Goal: Find specific page/section

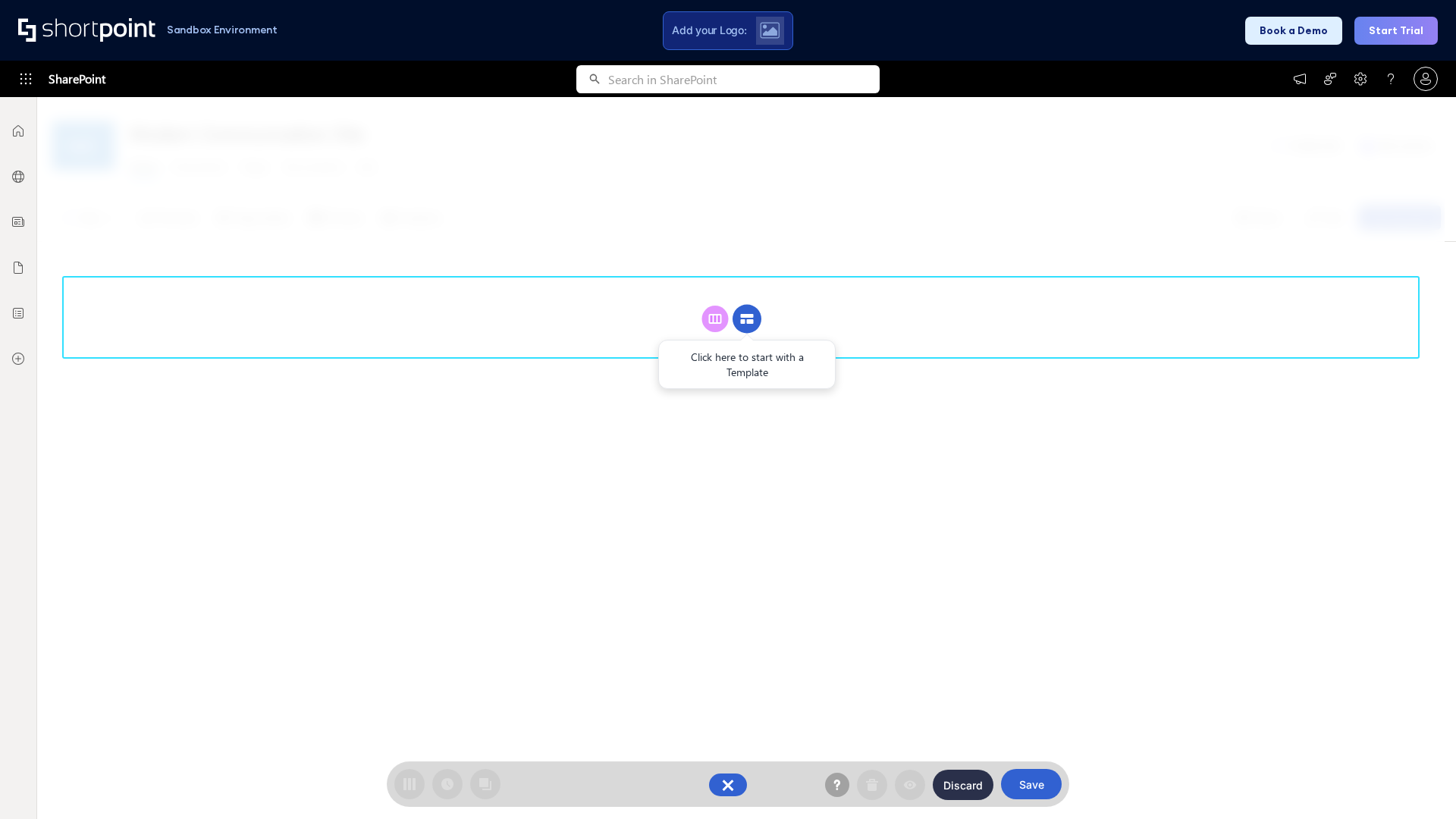
click at [747, 318] on circle at bounding box center [746, 319] width 29 height 29
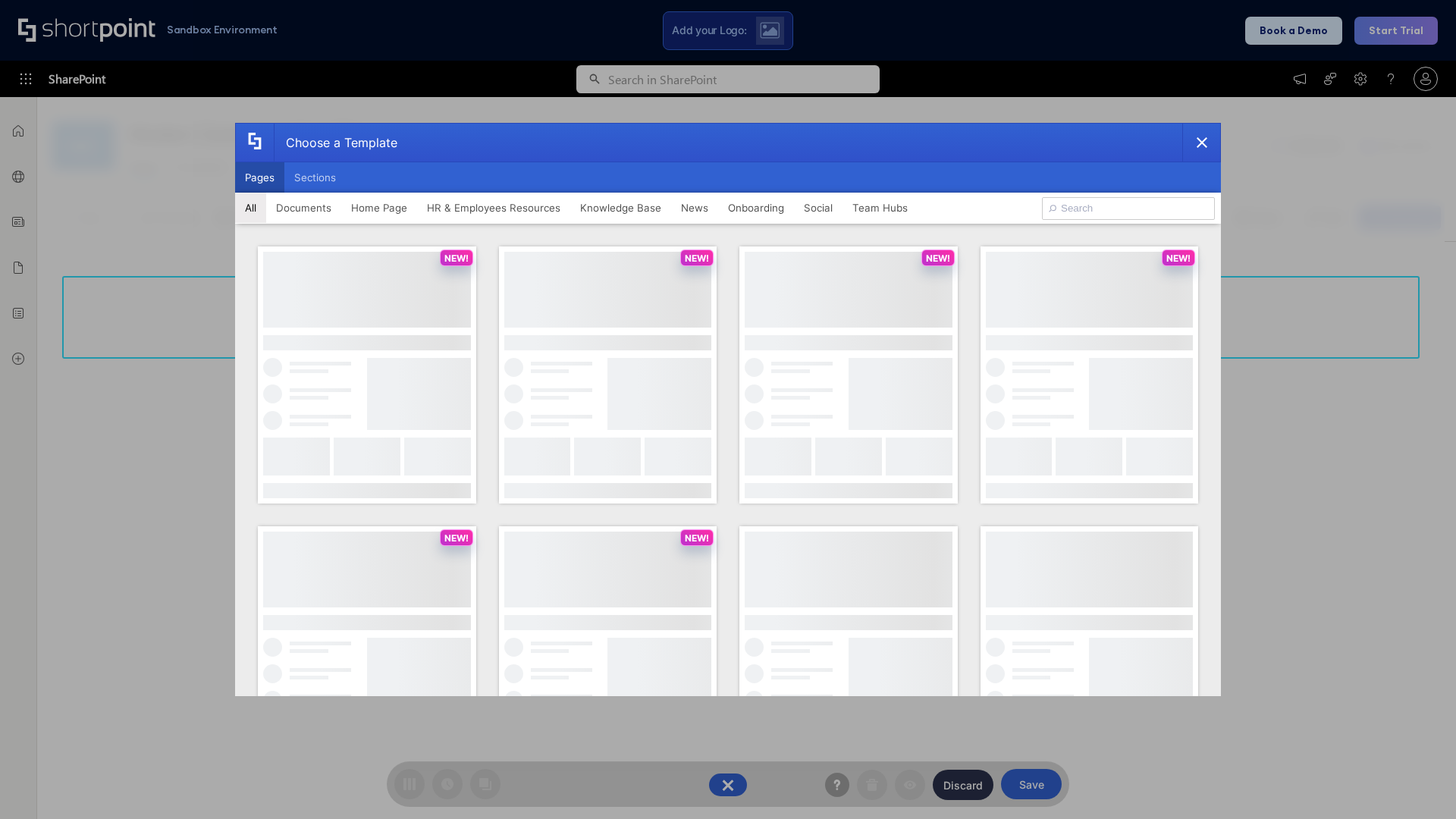
click at [260, 177] on button "Pages" at bounding box center [260, 177] width 50 height 31
type input "Knowledge Portal 4"
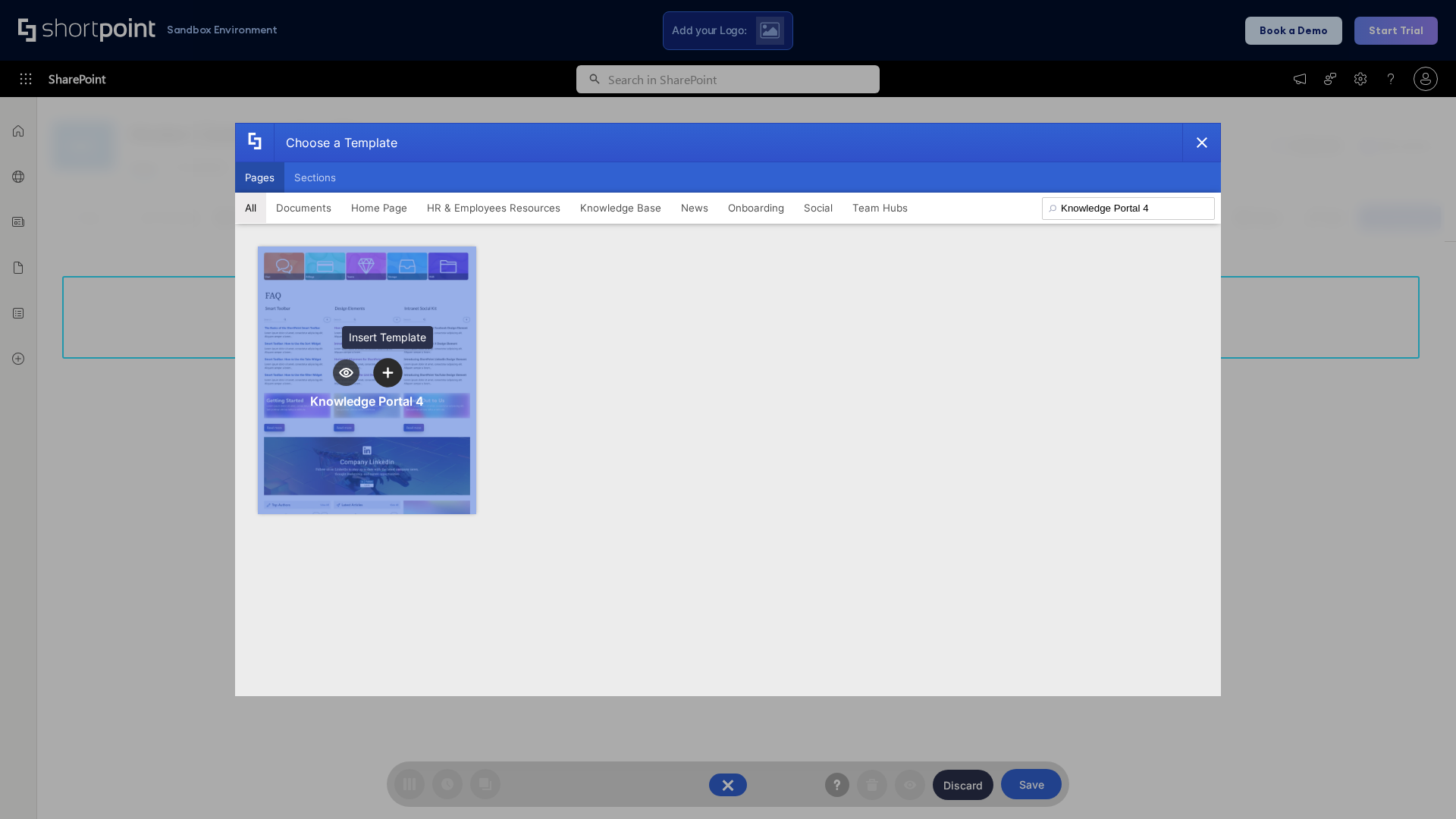
click at [388, 373] on icon "template selector" at bounding box center [388, 372] width 11 height 11
